Goal: Task Accomplishment & Management: Manage account settings

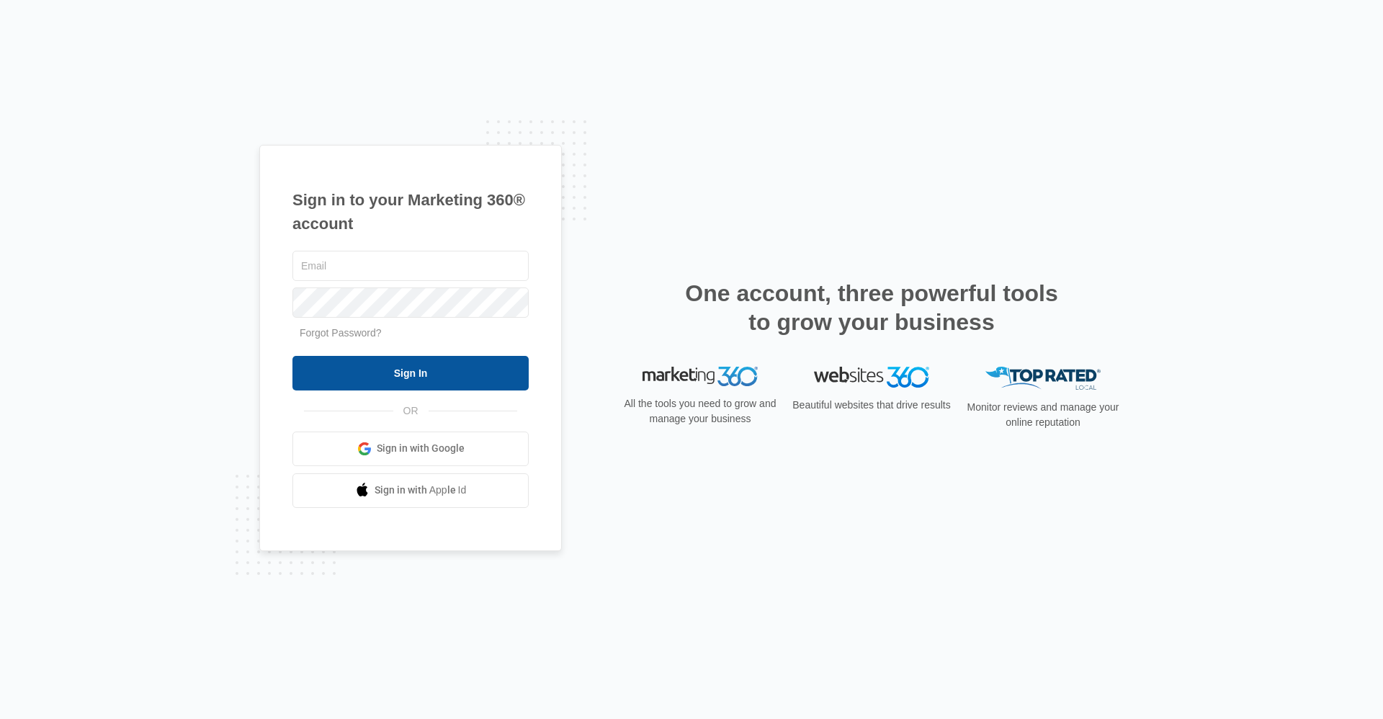
type input "[EMAIL_ADDRESS][DOMAIN_NAME]"
click at [519, 377] on input "Sign In" at bounding box center [410, 373] width 236 height 35
